Goal: Task Accomplishment & Management: Manage account settings

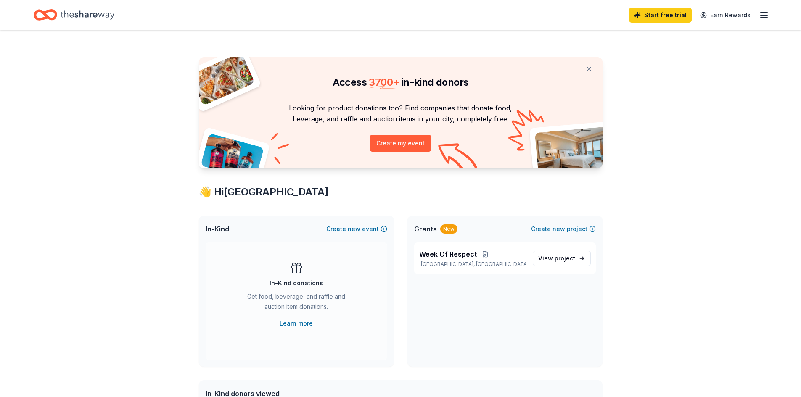
click at [767, 19] on icon "button" at bounding box center [764, 15] width 10 height 10
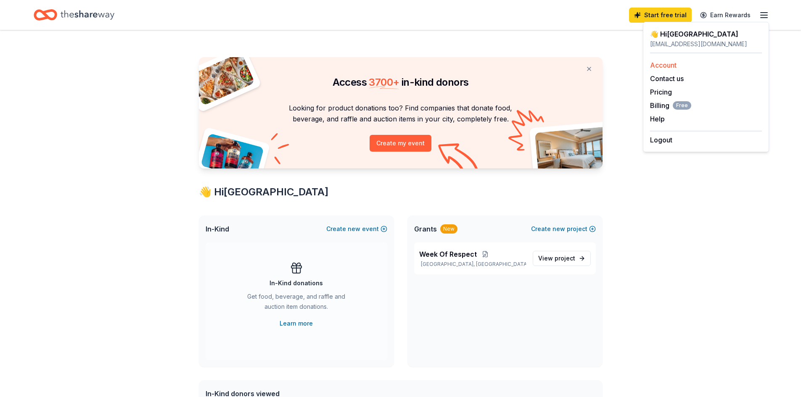
click at [665, 66] on link "Account" at bounding box center [663, 65] width 26 height 8
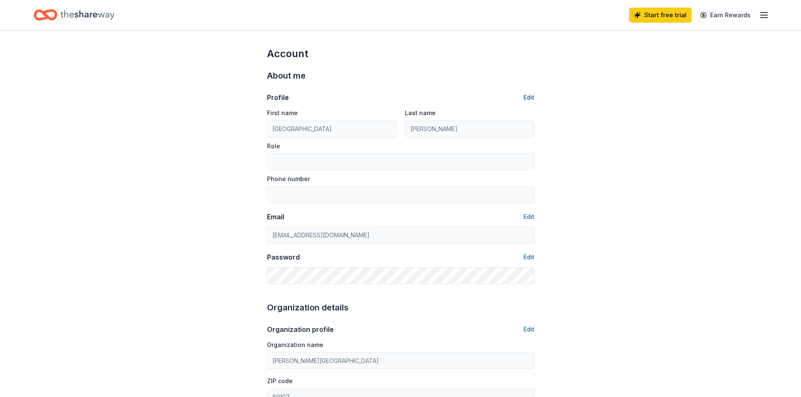
click at [528, 96] on button "Edit" at bounding box center [529, 98] width 11 height 10
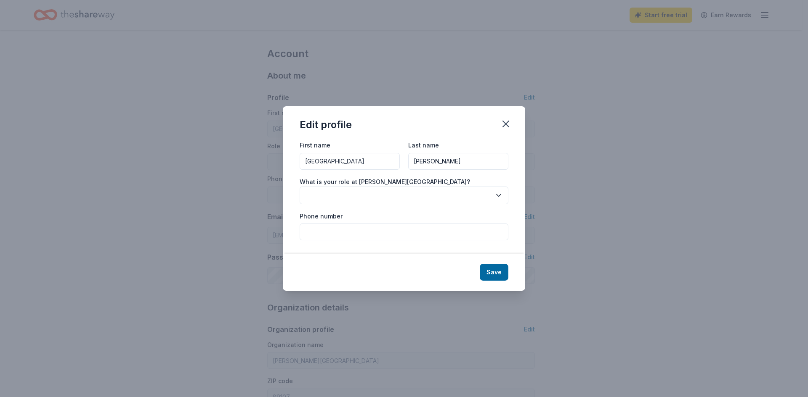
click at [448, 162] on input "[PERSON_NAME]" at bounding box center [458, 161] width 100 height 17
type input "C"
type input "[PERSON_NAME]"
click at [500, 195] on icon "button" at bounding box center [498, 195] width 4 height 2
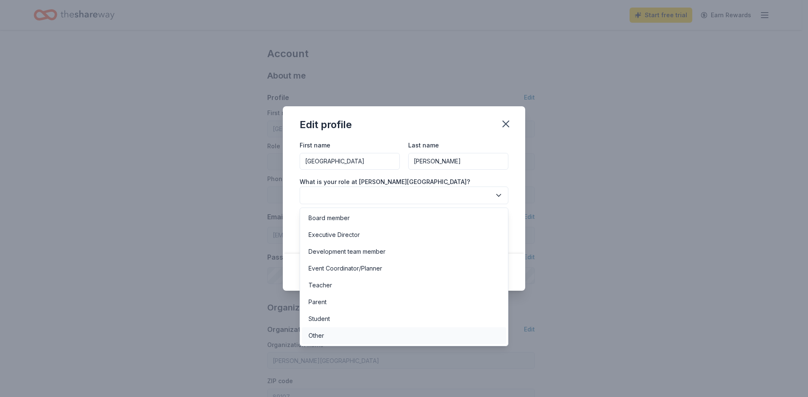
click at [331, 339] on div "Other" at bounding box center [404, 336] width 204 height 17
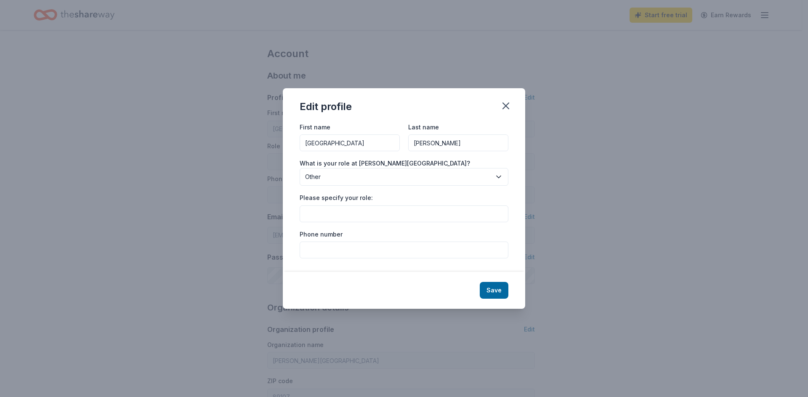
click at [392, 215] on input "Please specify your role:" at bounding box center [403, 214] width 209 height 17
click at [364, 212] on input "Student Success" at bounding box center [403, 214] width 209 height 17
type input "Student Success Advocate"
click at [331, 252] on input "Phone number" at bounding box center [403, 250] width 209 height 17
type input "[PHONE_NUMBER]"
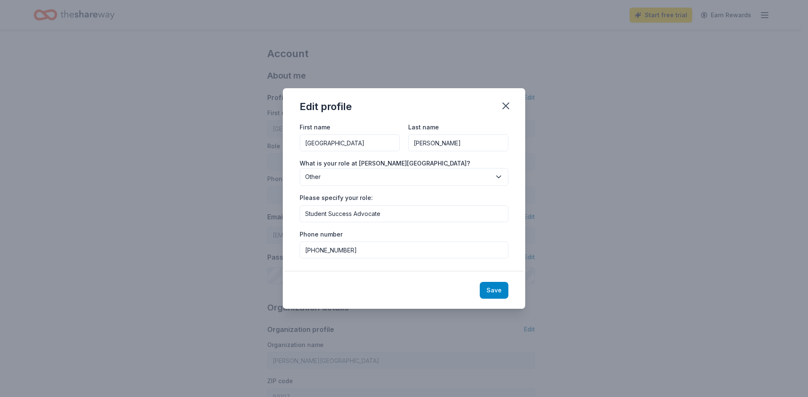
click at [498, 292] on button "Save" at bounding box center [493, 290] width 29 height 17
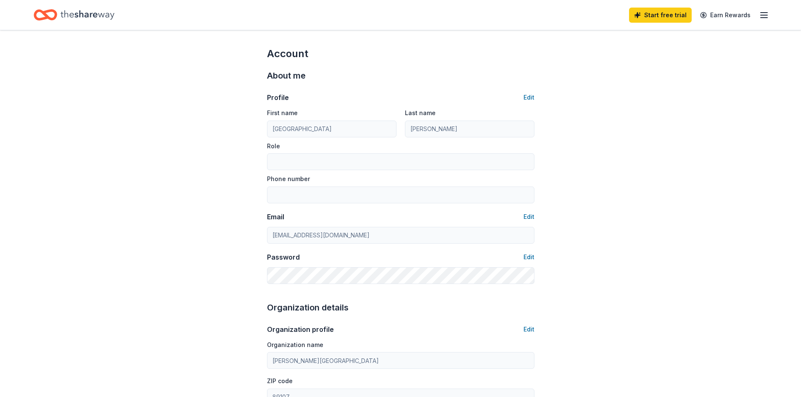
type input "[PERSON_NAME]"
type input "Student Success Advocate"
type input "[PHONE_NUMBER]"
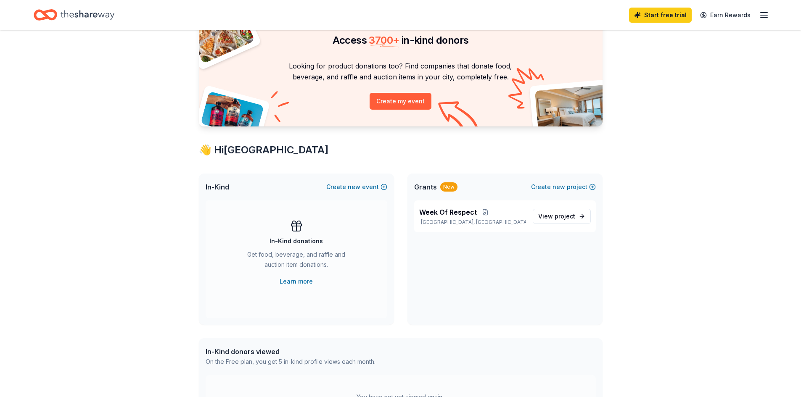
scroll to position [84, 0]
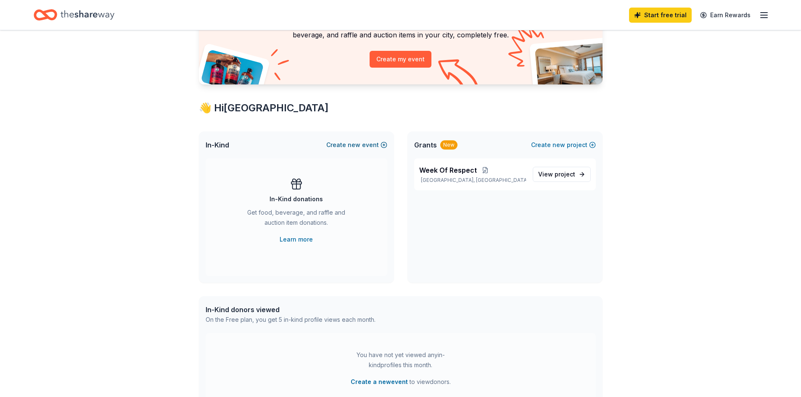
click at [360, 145] on span "new" at bounding box center [354, 145] width 13 height 10
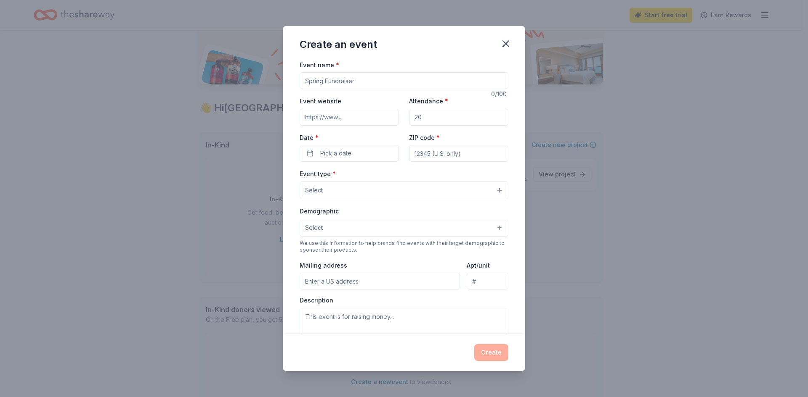
click at [368, 79] on input "Event name *" at bounding box center [403, 80] width 209 height 17
click at [507, 45] on icon "button" at bounding box center [506, 44] width 6 height 6
